Goal: Information Seeking & Learning: Find specific fact

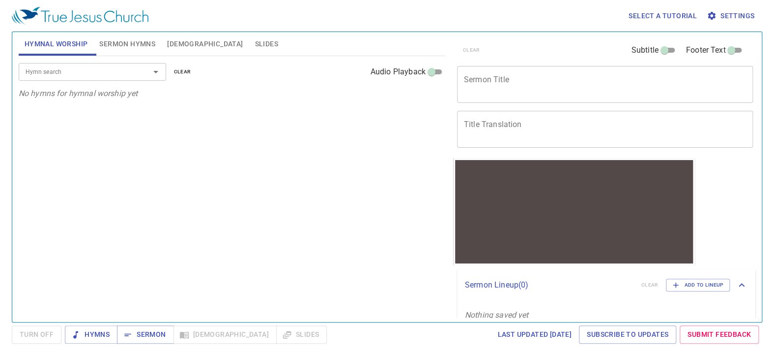
click at [730, 11] on span "Settings" at bounding box center [732, 16] width 46 height 12
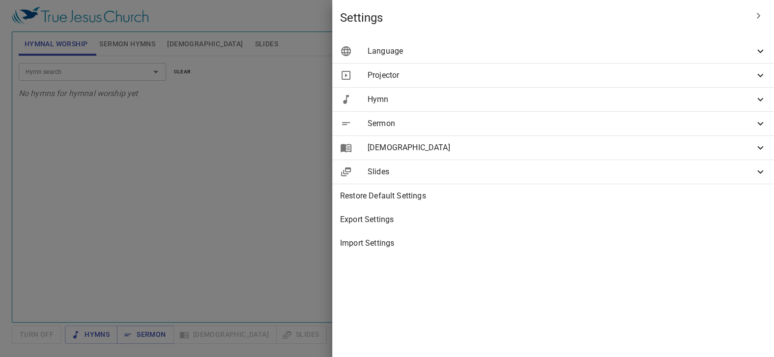
click at [587, 151] on span "[DEMOGRAPHIC_DATA]" at bounding box center [561, 148] width 387 height 12
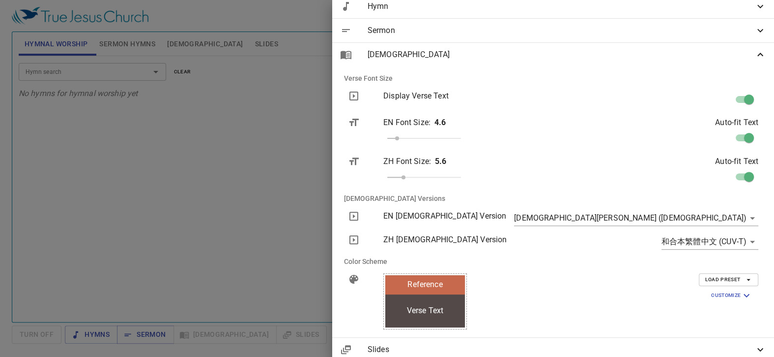
scroll to position [98, 0]
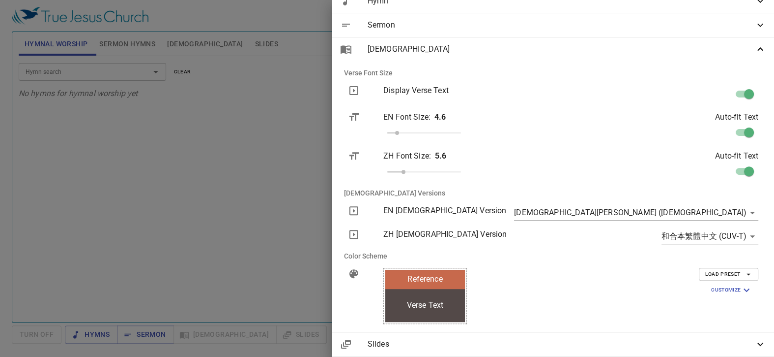
click at [746, 212] on body "Select a tutorial Settings Hymnal Worship Sermon Hymns [DEMOGRAPHIC_DATA] Slide…" at bounding box center [387, 178] width 774 height 357
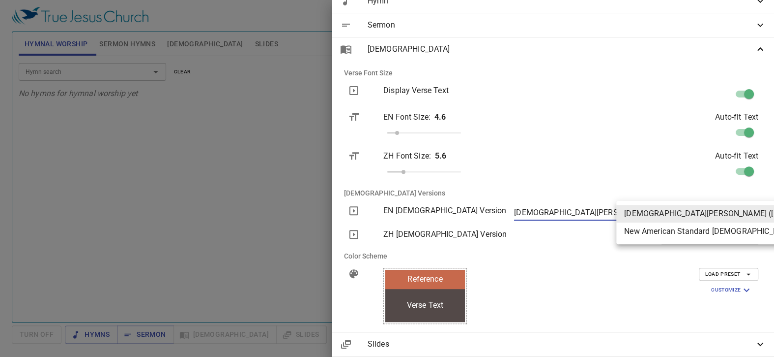
click at [698, 255] on div at bounding box center [387, 178] width 774 height 357
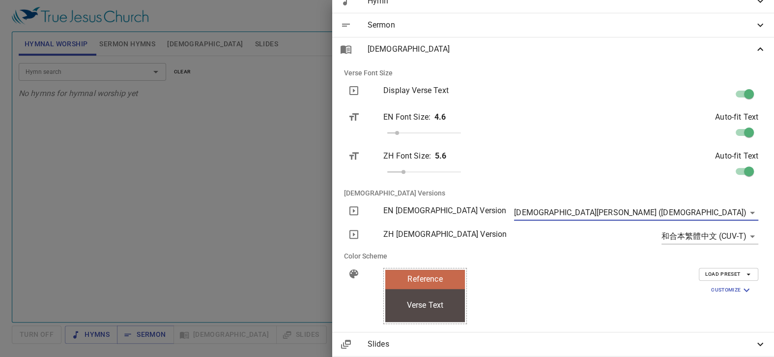
click at [719, 239] on body "Select a tutorial Settings Hymnal Worship Sermon Hymns [DEMOGRAPHIC_DATA] Slide…" at bounding box center [387, 178] width 774 height 357
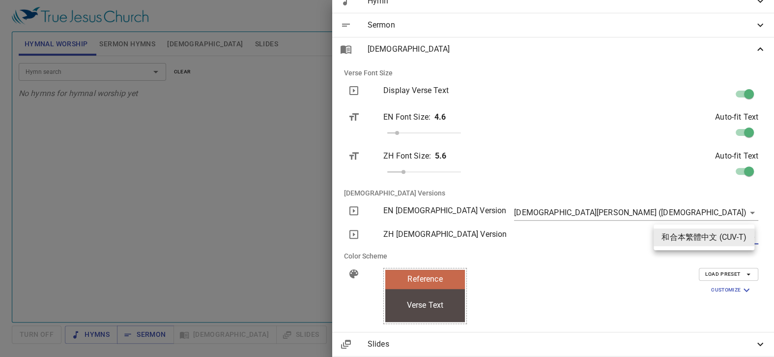
click at [719, 258] on div at bounding box center [387, 178] width 774 height 357
click at [747, 238] on body "Select a tutorial Settings Hymnal Worship Sermon Hymns [DEMOGRAPHIC_DATA] Slide…" at bounding box center [387, 178] width 774 height 357
click at [737, 261] on div at bounding box center [387, 178] width 774 height 357
click at [739, 238] on body "Select a tutorial Settings Hymnal Worship Sermon Hymns [DEMOGRAPHIC_DATA] Slide…" at bounding box center [387, 178] width 774 height 357
click at [736, 210] on div at bounding box center [387, 178] width 774 height 357
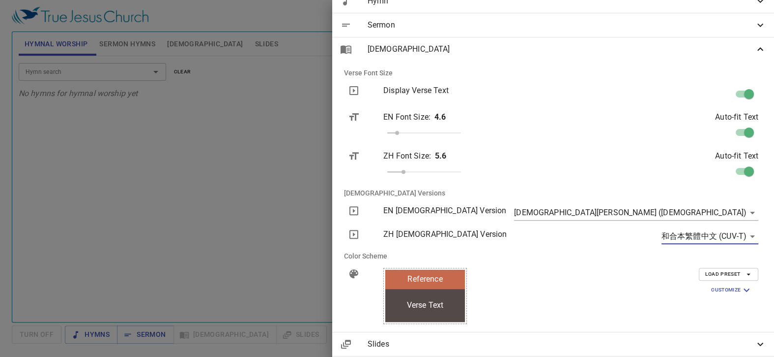
click at [737, 211] on body "Select a tutorial Settings Hymnal Worship Sermon Hymns [DEMOGRAPHIC_DATA] Slide…" at bounding box center [387, 178] width 774 height 357
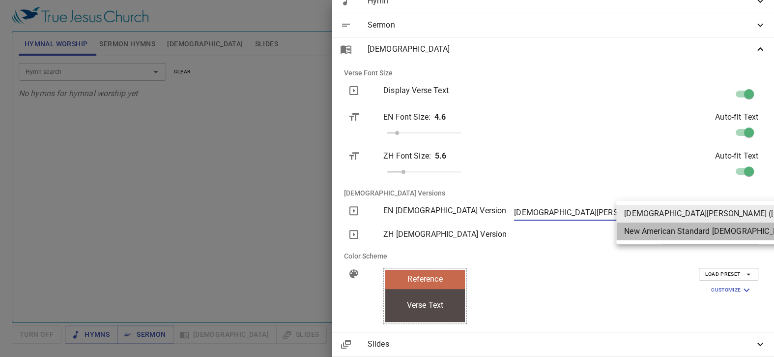
click at [739, 234] on li "New American Standard [DEMOGRAPHIC_DATA] (NASB)" at bounding box center [741, 231] width 248 height 18
type input "nasb"
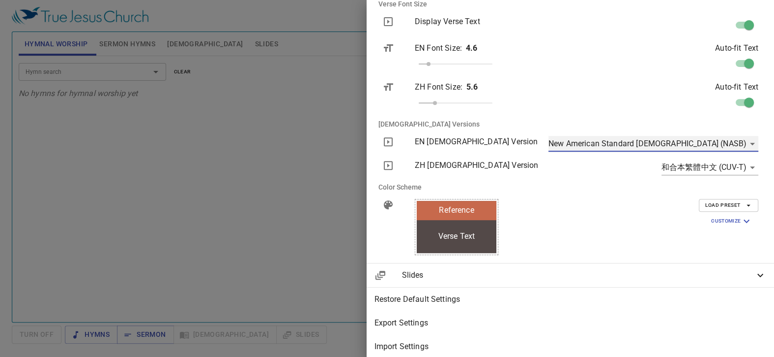
scroll to position [180, 0]
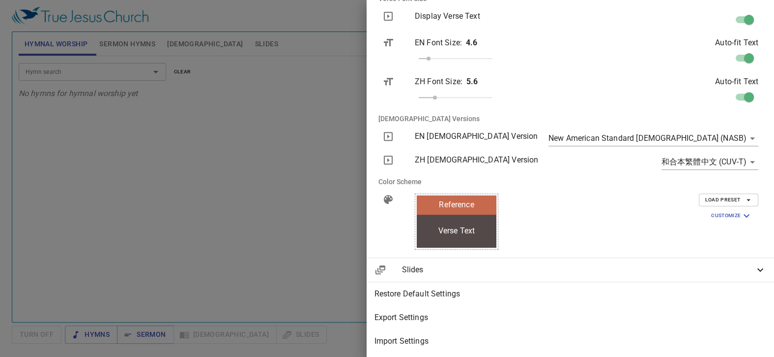
click at [438, 20] on div at bounding box center [387, 178] width 774 height 357
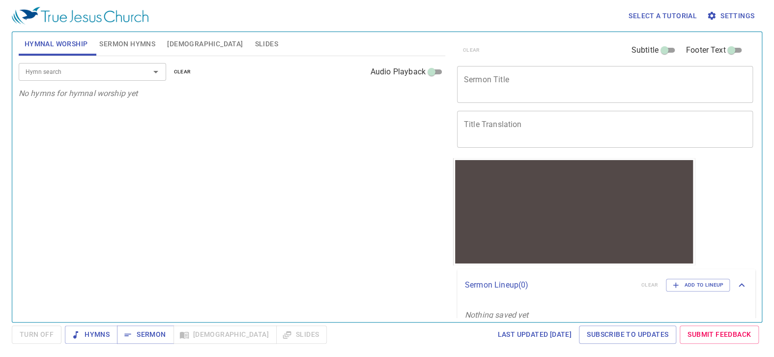
click at [177, 43] on span "[DEMOGRAPHIC_DATA]" at bounding box center [205, 44] width 76 height 12
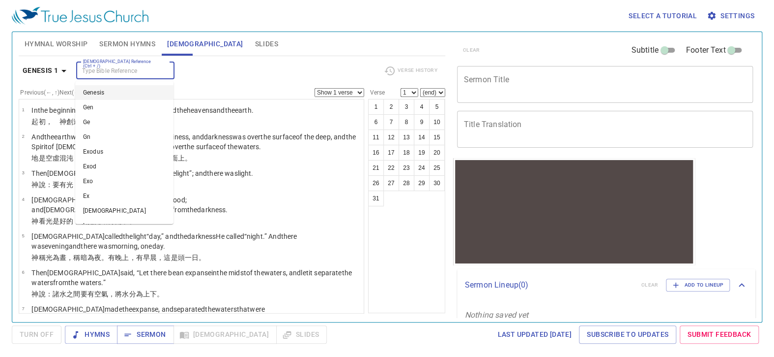
click at [132, 70] on input "[DEMOGRAPHIC_DATA] Reference (Ctrl + /)" at bounding box center [117, 70] width 76 height 11
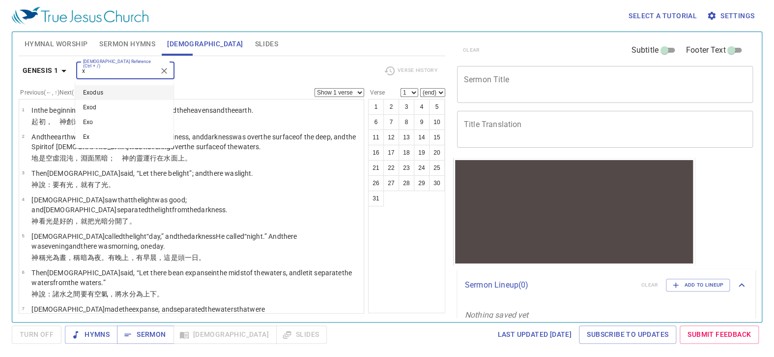
type input "x"
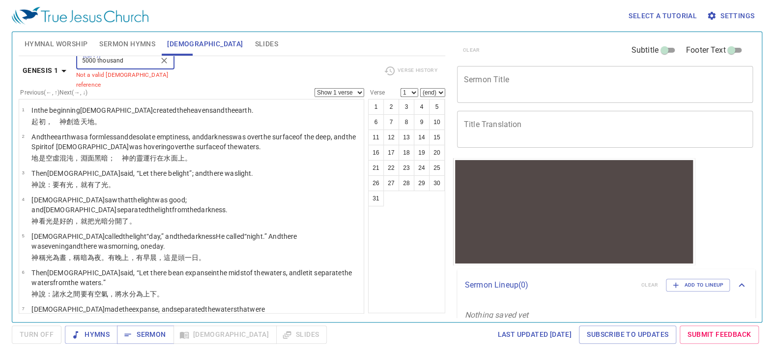
click at [133, 66] on input "5000 thousand" at bounding box center [117, 60] width 76 height 11
type input "5\]"
click at [162, 65] on icon "Clear" at bounding box center [164, 61] width 10 height 10
click at [144, 64] on input "[DEMOGRAPHIC_DATA] Reference (Ctrl + /)" at bounding box center [117, 60] width 76 height 11
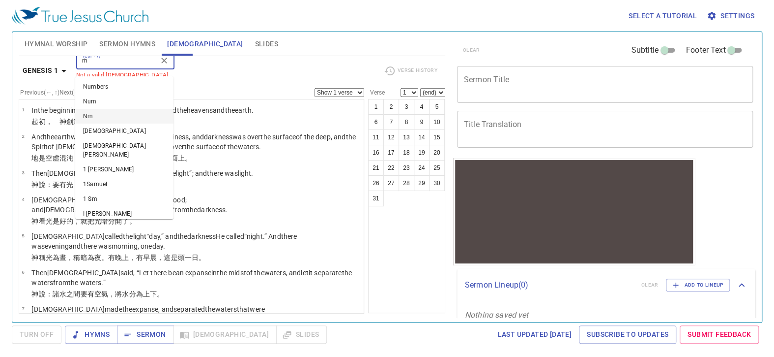
scroll to position [0, 0]
click at [132, 117] on li "[PERSON_NAME]" at bounding box center [124, 117] width 98 height 15
type input "ma"
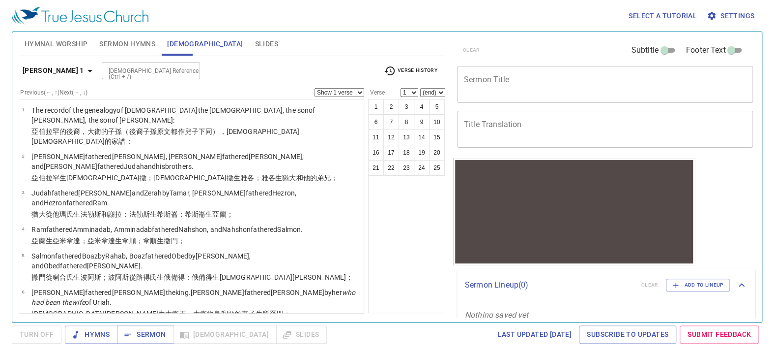
click at [416, 92] on select "1 2 3 4 5 6 7 8 9 10 11 12 13 14 15 16 17 18 19 20 21 22 23 24 25" at bounding box center [410, 92] width 18 height 9
click at [361, 91] on select "Show 1 verse Show 2 verses Show 3 verses Show 4 verses Show 5 verses" at bounding box center [340, 92] width 50 height 9
click at [84, 71] on icon "button" at bounding box center [90, 71] width 12 height 12
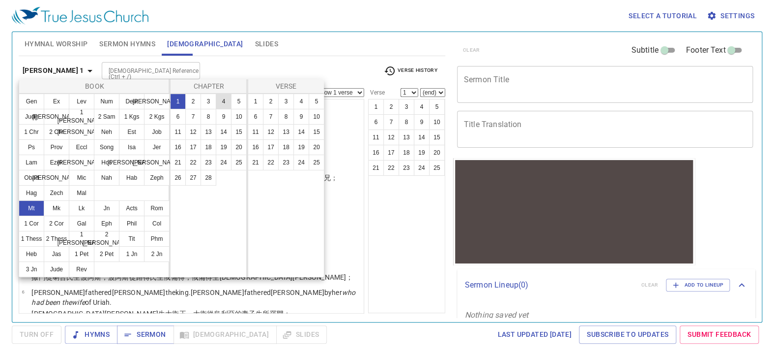
click at [225, 99] on button "4" at bounding box center [224, 101] width 16 height 16
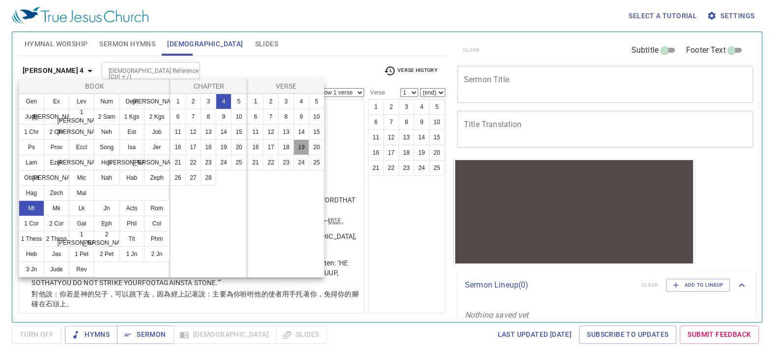
click at [303, 146] on button "19" at bounding box center [302, 147] width 16 height 16
select select "19"
